Goal: Task Accomplishment & Management: Use online tool/utility

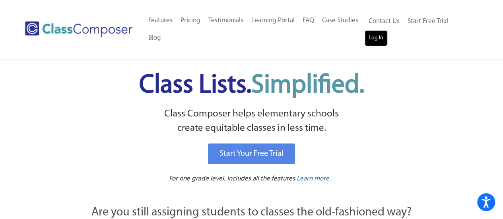
click at [373, 39] on link "Log In" at bounding box center [375, 38] width 23 height 16
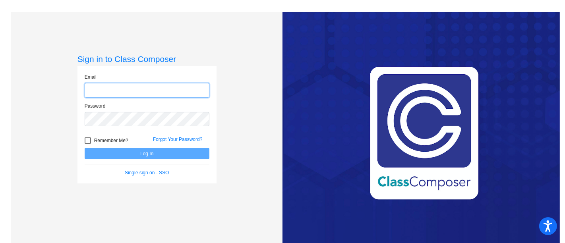
type input "[EMAIL_ADDRESS][DOMAIN_NAME]"
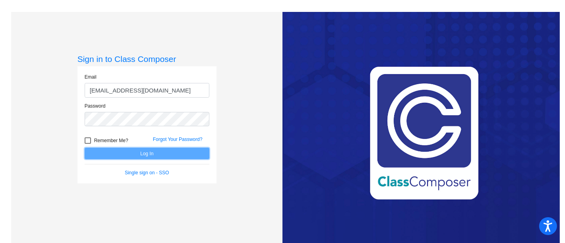
click at [149, 155] on button "Log In" at bounding box center [147, 154] width 125 height 12
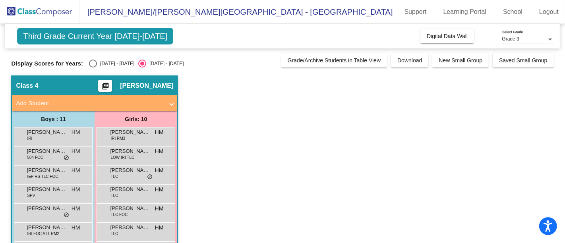
click at [98, 63] on div "2024 - 2025" at bounding box center [115, 63] width 37 height 7
click at [93, 68] on input "2024 - 2025" at bounding box center [93, 68] width 0 height 0
radio input "true"
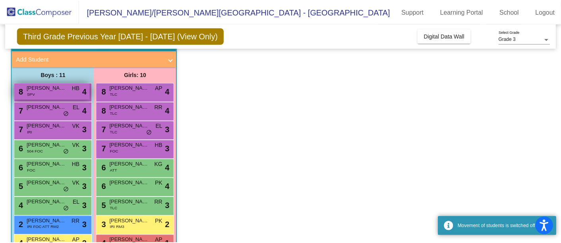
scroll to position [88, 0]
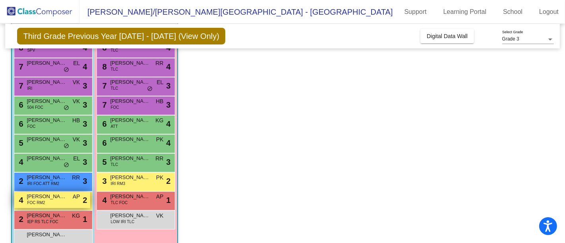
click at [41, 198] on span "Jude Carle" at bounding box center [47, 197] width 40 height 8
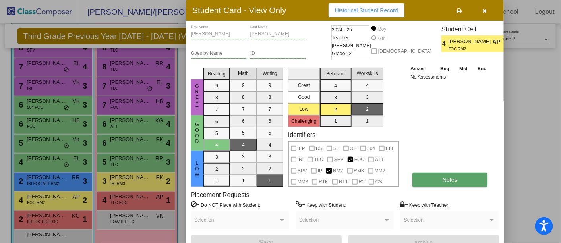
click at [443, 178] on span "Notes" at bounding box center [450, 180] width 15 height 6
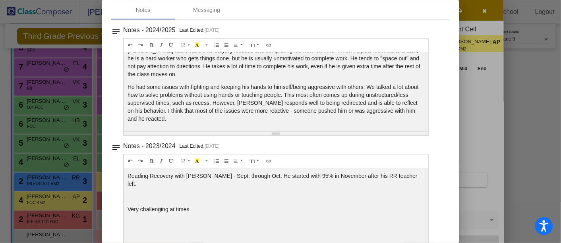
scroll to position [0, 0]
